Goal: Find specific page/section: Find specific page/section

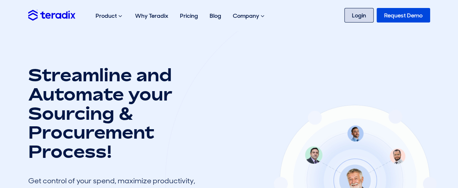
click at [353, 17] on link "Login" at bounding box center [358, 15] width 29 height 14
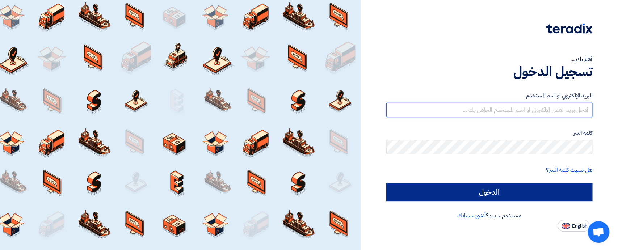
type input "[EMAIL_ADDRESS][DOMAIN_NAME]"
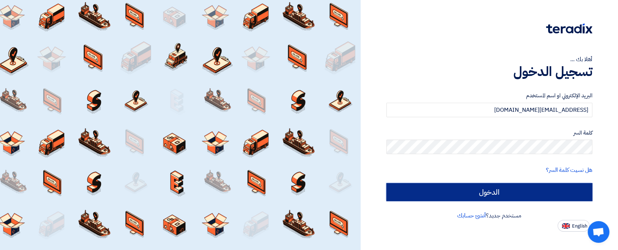
click at [491, 190] on input "الدخول" at bounding box center [489, 192] width 206 height 18
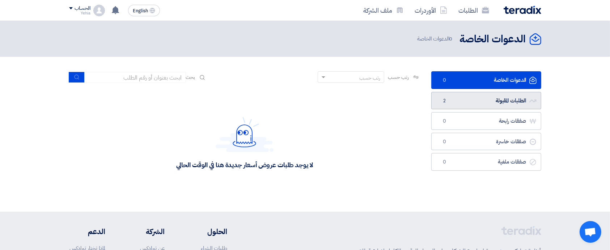
click at [488, 96] on link "الطلبات المقبولة الطلبات المقبولة 2" at bounding box center [487, 101] width 110 height 18
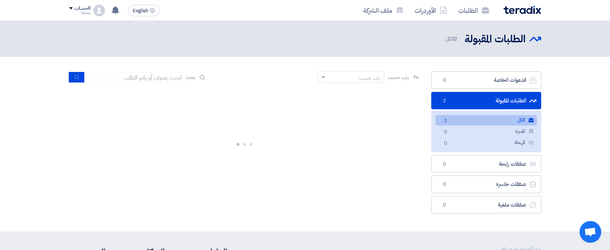
click at [489, 121] on link "الكل الكل 2" at bounding box center [486, 120] width 101 height 10
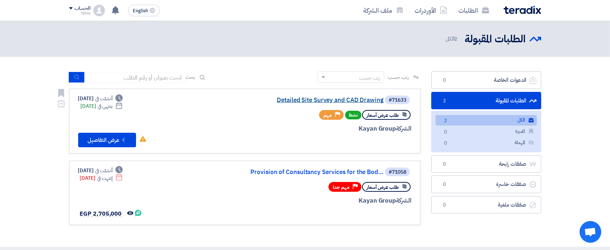
click at [348, 100] on link "Detailed Site Survey and CAD Drawing" at bounding box center [311, 100] width 145 height 7
